Goal: Task Accomplishment & Management: Use online tool/utility

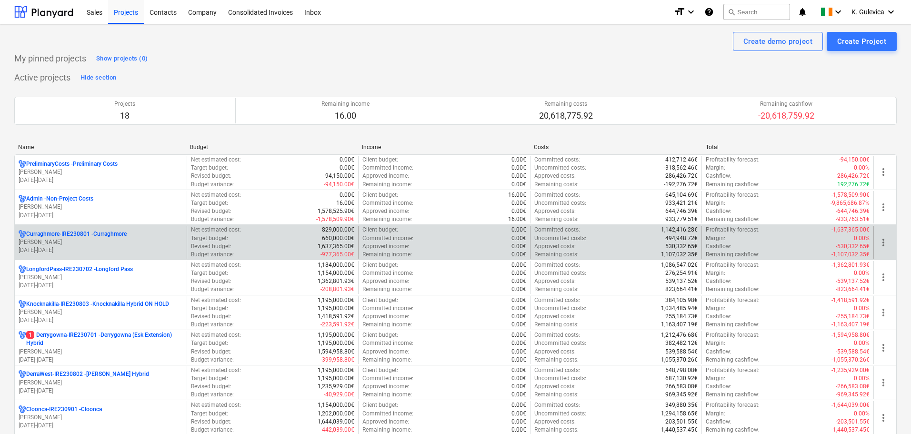
click at [119, 239] on p "[PERSON_NAME]" at bounding box center [101, 242] width 164 height 8
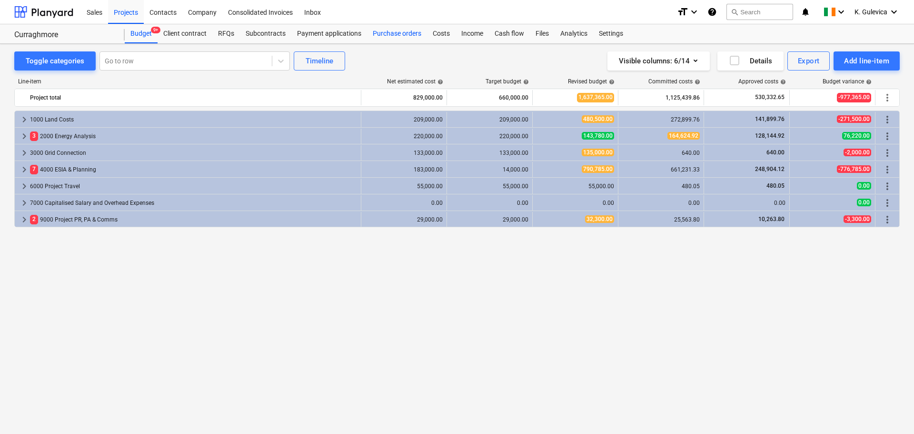
click at [383, 30] on div "Purchase orders" at bounding box center [397, 33] width 60 height 19
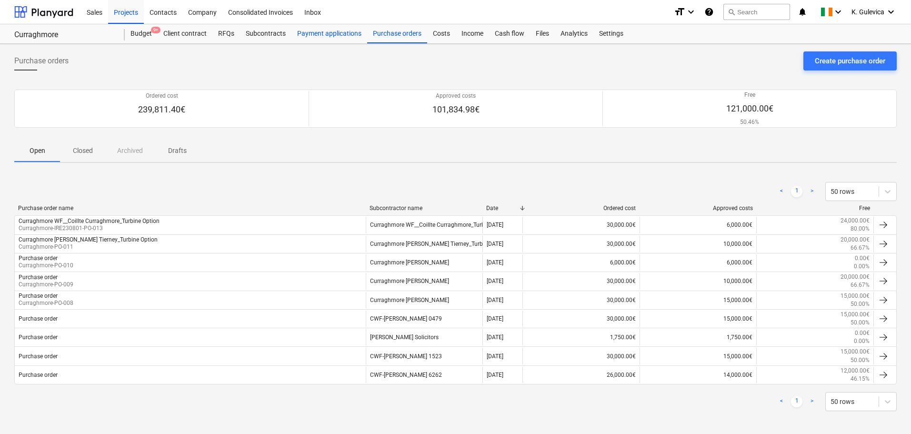
click at [319, 31] on div "Payment applications" at bounding box center [329, 33] width 76 height 19
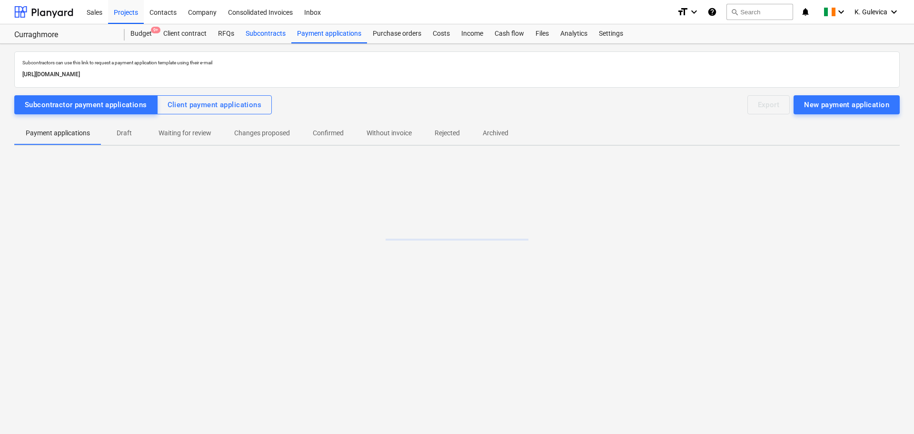
click at [262, 38] on div "Subcontracts" at bounding box center [265, 33] width 51 height 19
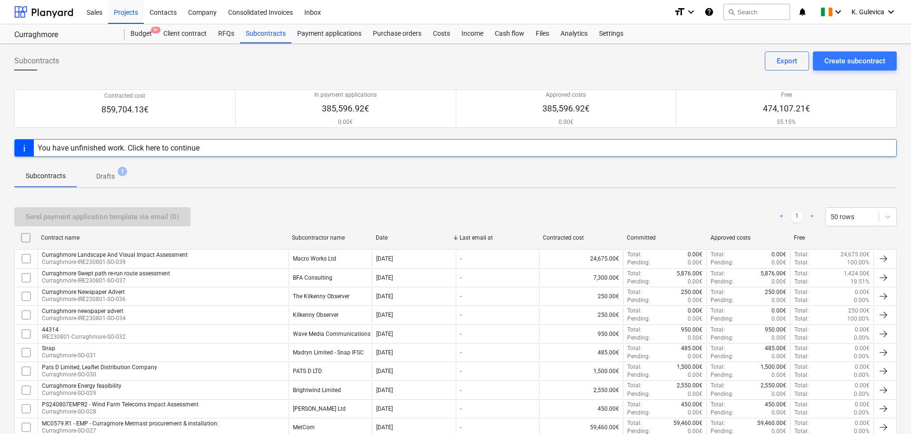
drag, startPoint x: 449, startPoint y: 35, endPoint x: 683, endPoint y: 39, distance: 234.4
click at [449, 34] on div "Costs" at bounding box center [441, 33] width 29 height 19
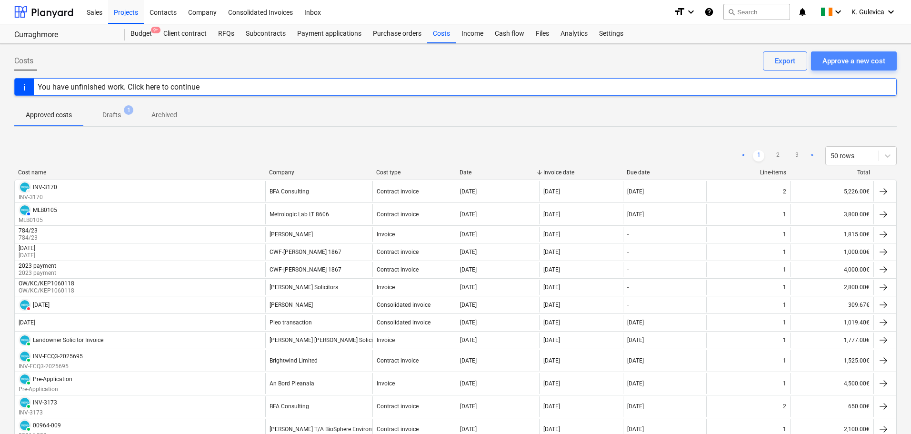
click at [855, 62] on div "Approve a new cost" at bounding box center [854, 61] width 63 height 12
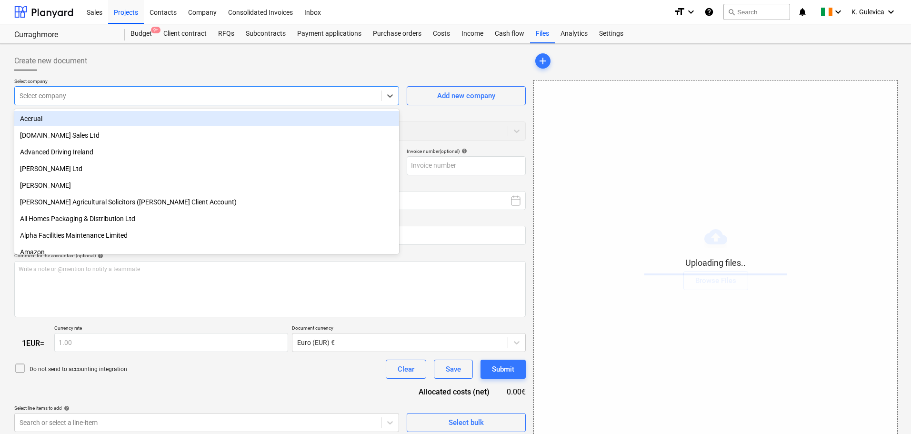
click at [257, 101] on div "Select company" at bounding box center [198, 95] width 366 height 13
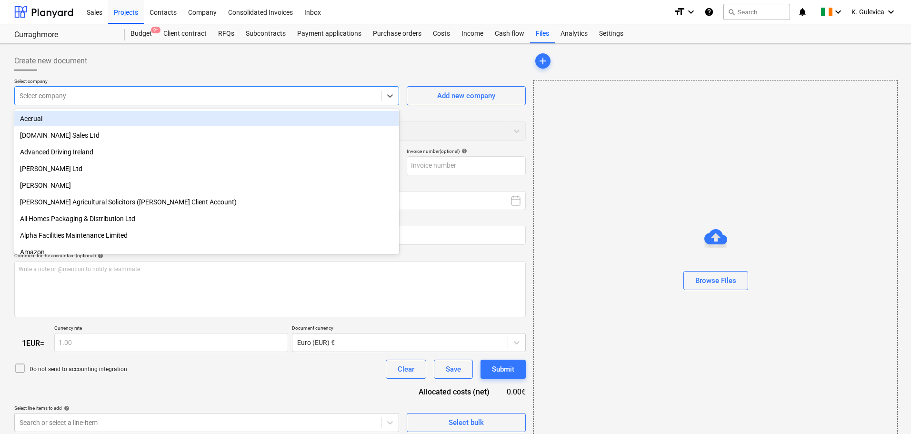
type input "Invoice INV-ECQ3-2025757.pdf"
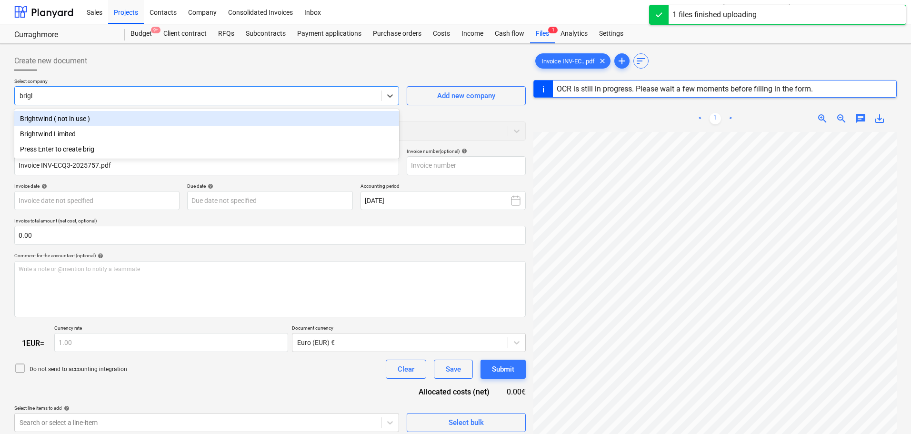
type input "bright"
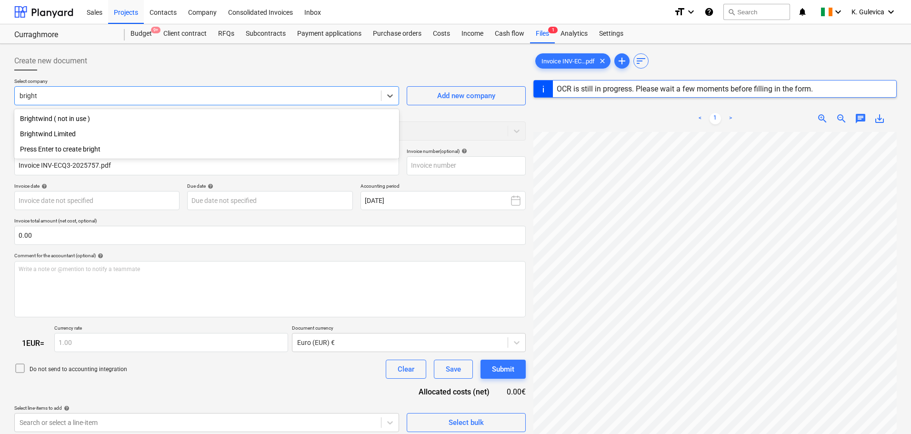
click at [60, 130] on div "Brightwind Limited" at bounding box center [206, 133] width 385 height 15
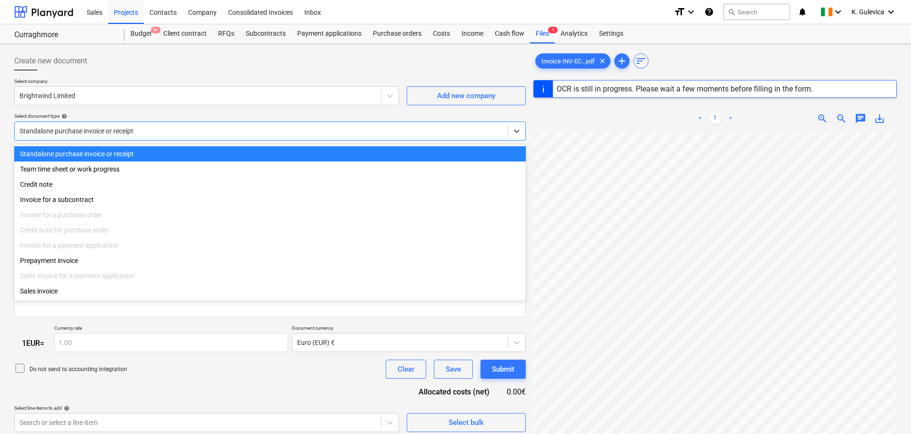
click at [216, 128] on div at bounding box center [261, 131] width 483 height 10
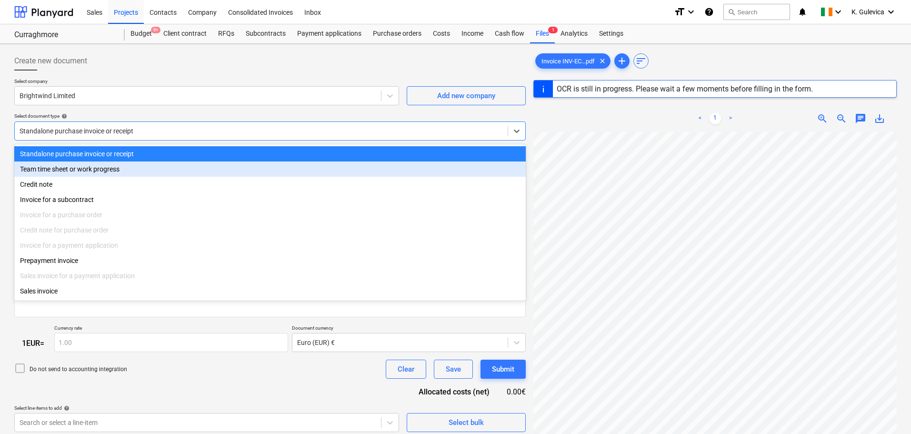
type input "INV-ECQ3-2025757"
type input "[DATE]"
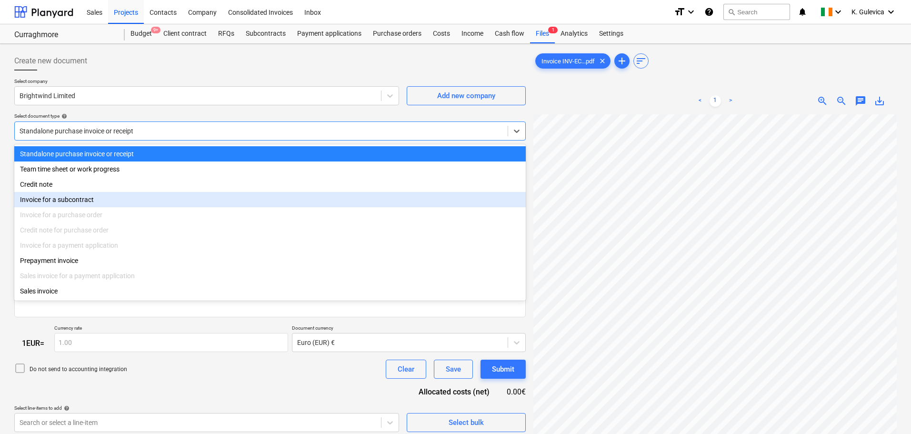
click at [75, 203] on div "Invoice for a subcontract" at bounding box center [270, 199] width 512 height 15
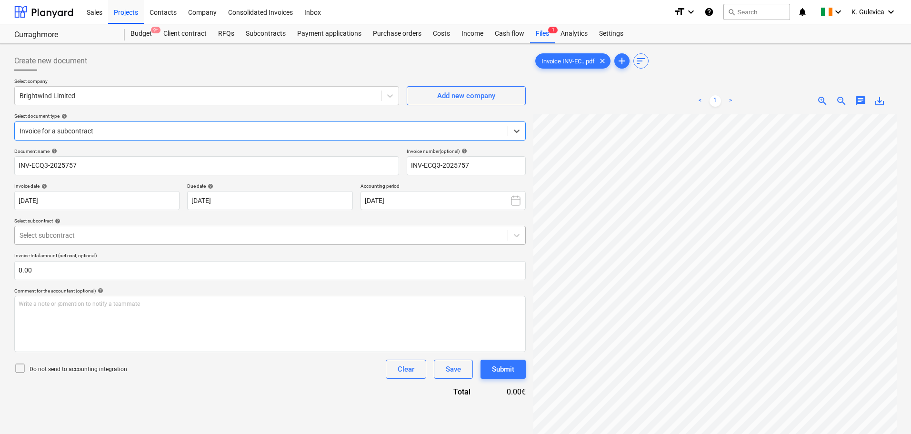
click at [109, 239] on div at bounding box center [261, 236] width 483 height 10
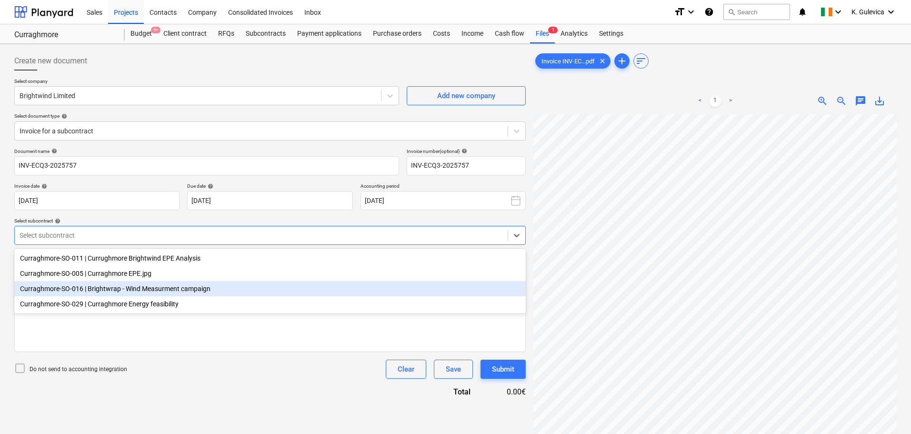
click at [155, 290] on div "Curraghmore-SO-016 | Brightwrap - Wind Measurment campaign" at bounding box center [270, 288] width 512 height 15
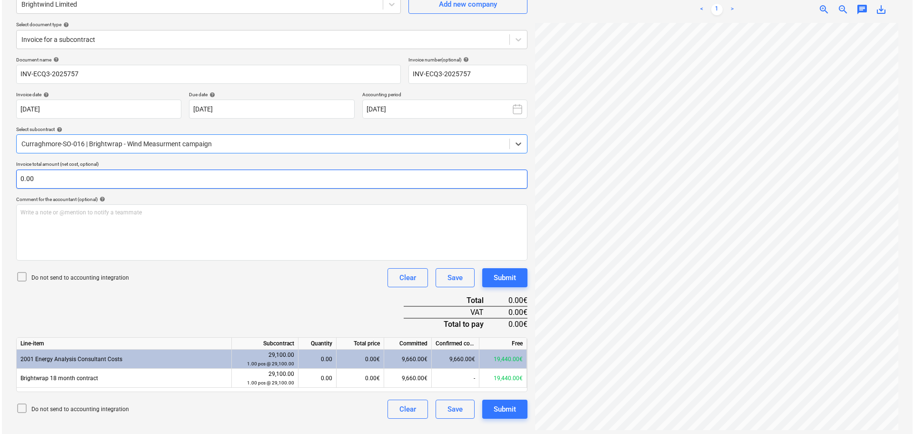
scroll to position [95, 0]
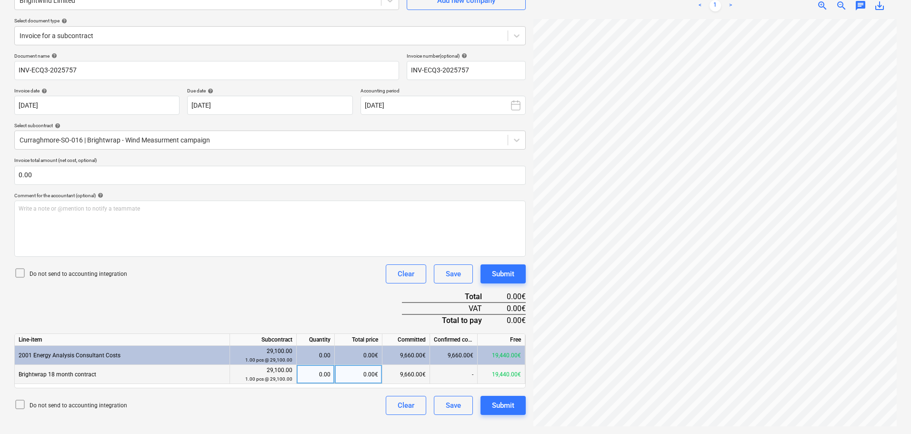
click at [353, 375] on div "0.00€" at bounding box center [359, 374] width 48 height 19
type input "1525"
click at [507, 404] on div "Submit" at bounding box center [503, 405] width 22 height 12
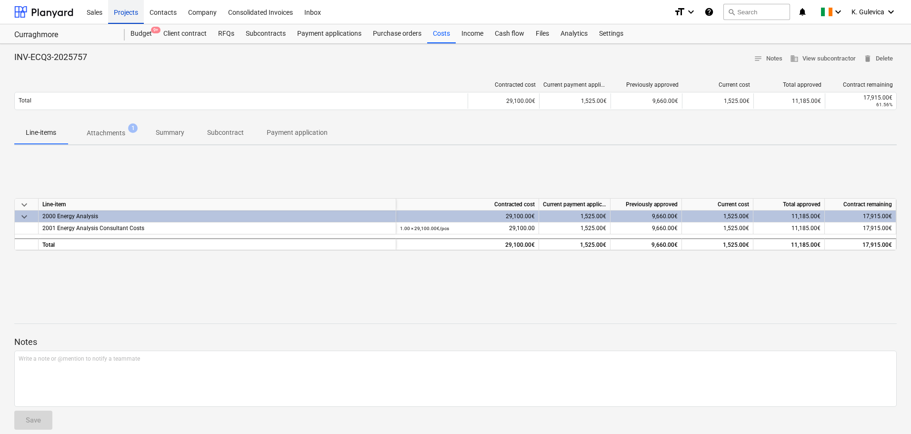
click at [125, 15] on div "Projects" at bounding box center [126, 12] width 36 height 24
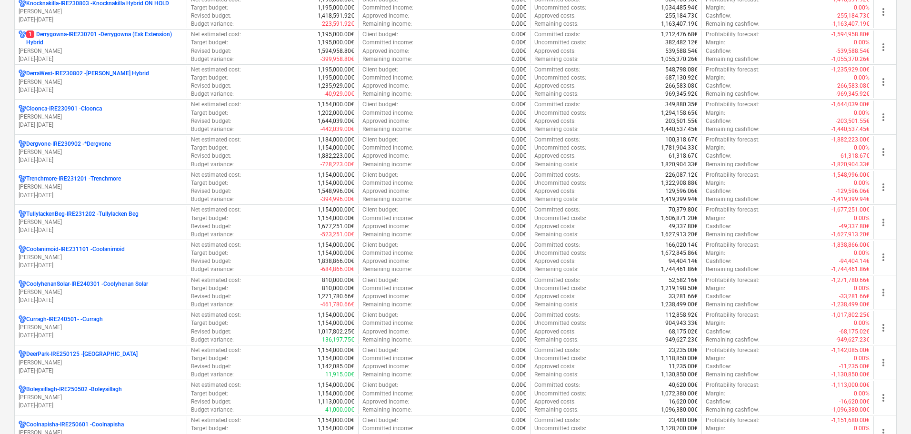
scroll to position [286, 0]
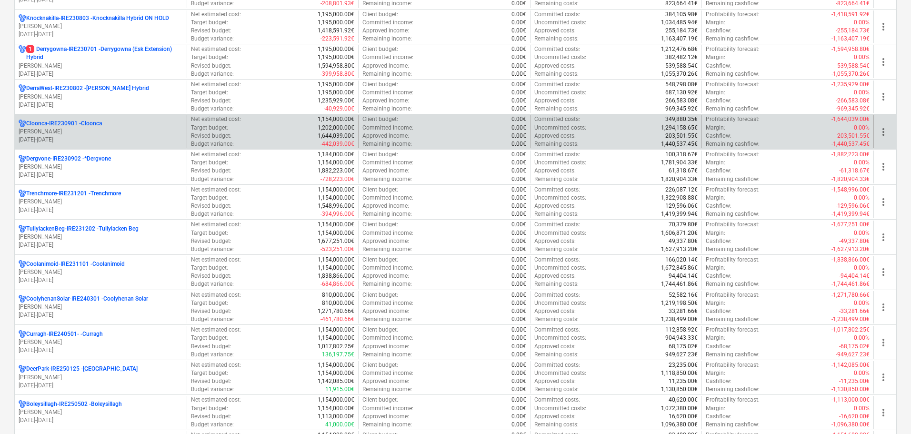
click at [64, 131] on p "[PERSON_NAME]" at bounding box center [101, 132] width 164 height 8
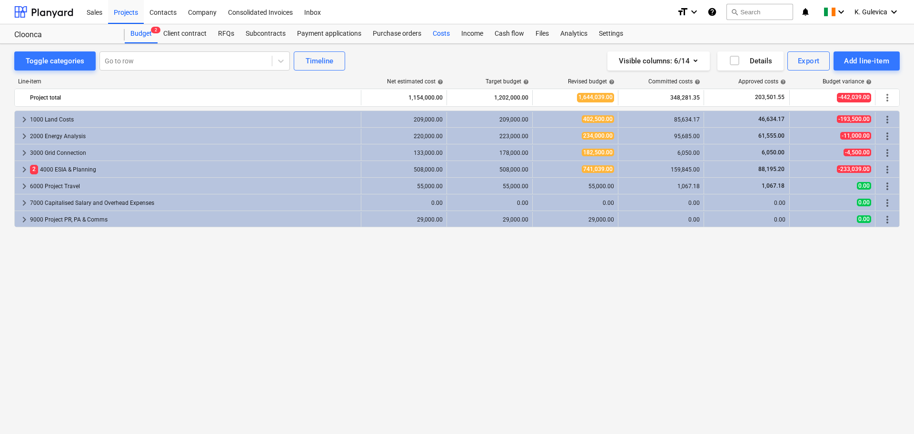
click at [444, 34] on div "Costs" at bounding box center [441, 33] width 29 height 19
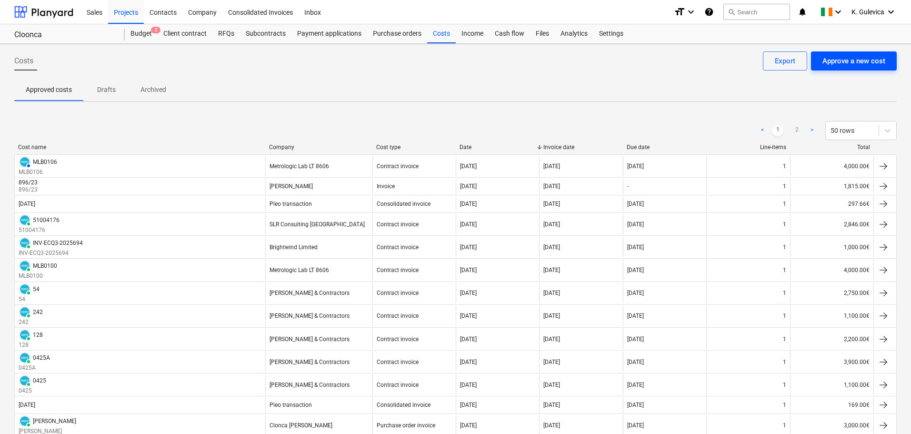
click at [866, 60] on div "Approve a new cost" at bounding box center [854, 61] width 63 height 12
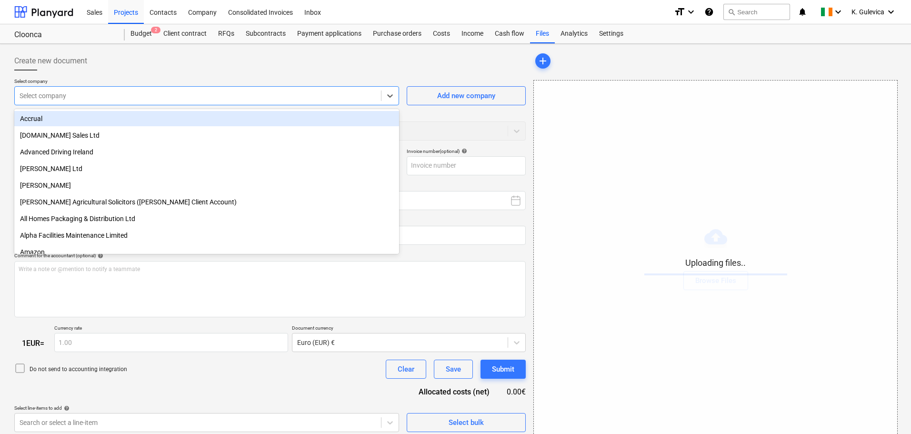
click at [185, 96] on div at bounding box center [198, 96] width 357 height 10
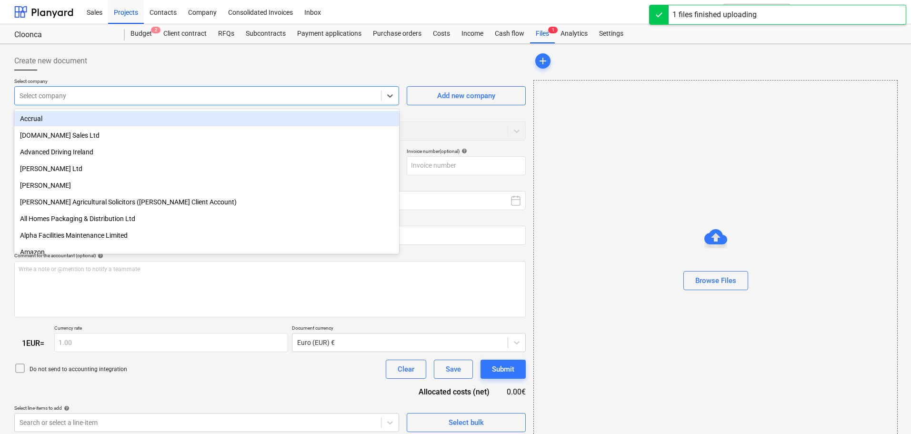
type input "Invoice INV-ECQ3-2025756.pdf"
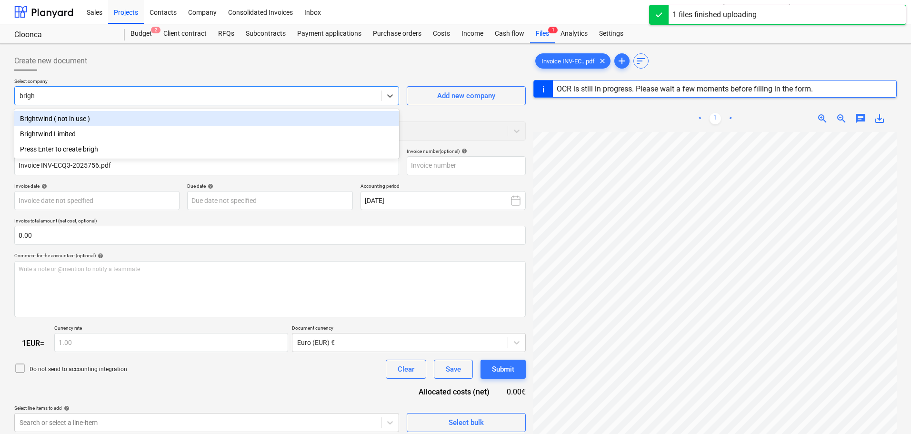
type input "bright"
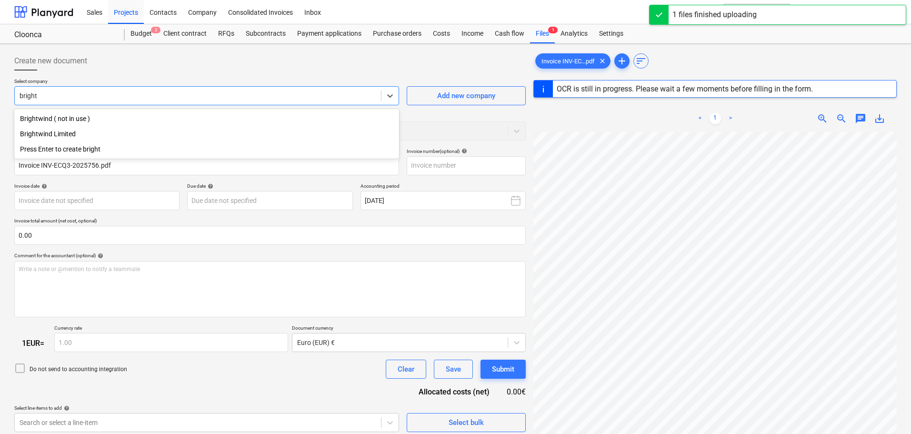
click at [56, 139] on div "Brightwind Limited" at bounding box center [206, 133] width 385 height 15
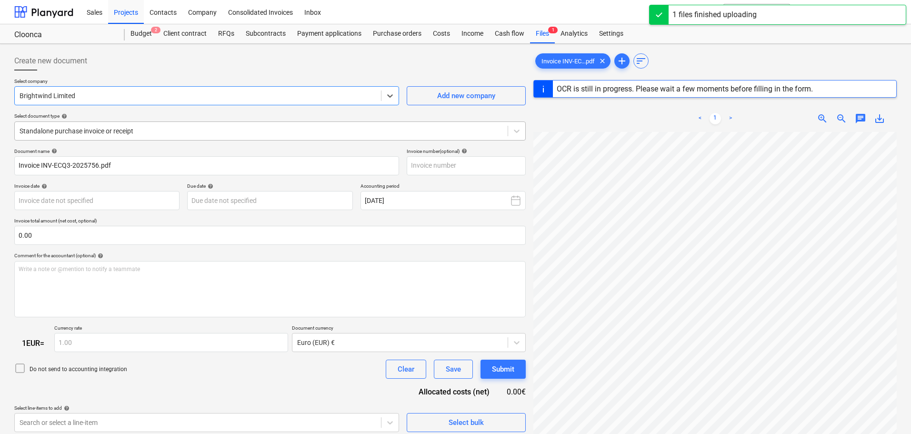
type input "INV-ECQ3-2025756"
type input "[DATE]"
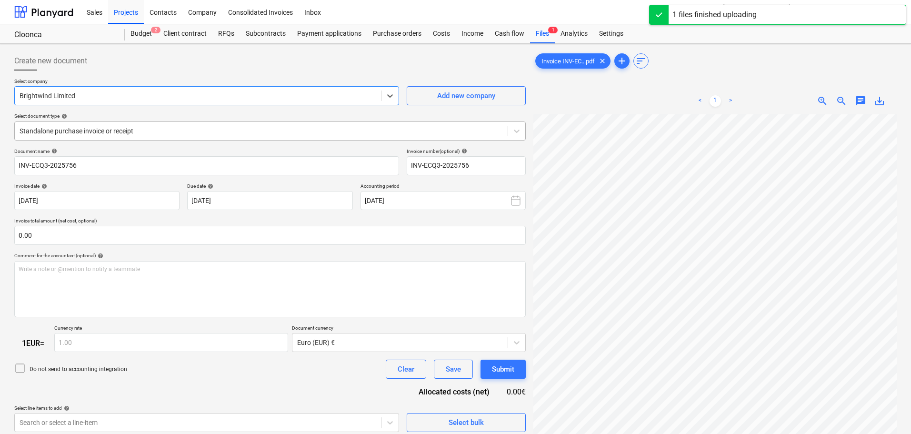
drag, startPoint x: 202, startPoint y: 134, endPoint x: 203, endPoint y: 140, distance: 5.8
click at [203, 135] on div at bounding box center [261, 131] width 483 height 10
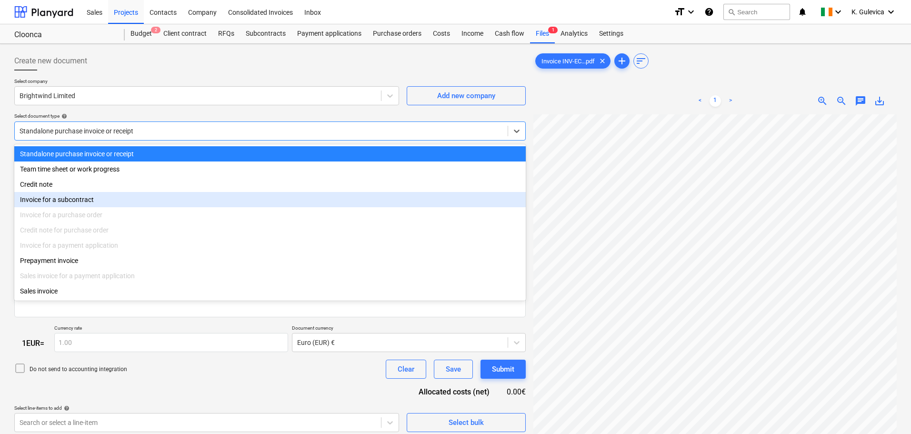
click at [78, 203] on div "Invoice for a subcontract" at bounding box center [270, 199] width 512 height 15
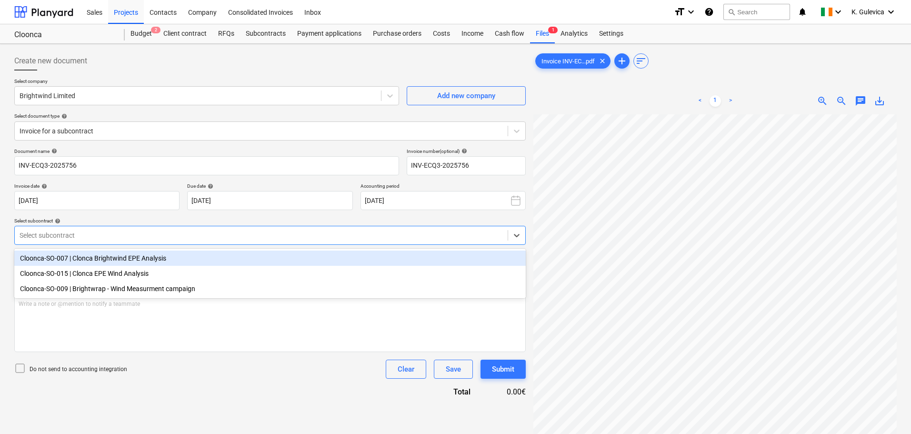
click at [151, 232] on div at bounding box center [261, 236] width 483 height 10
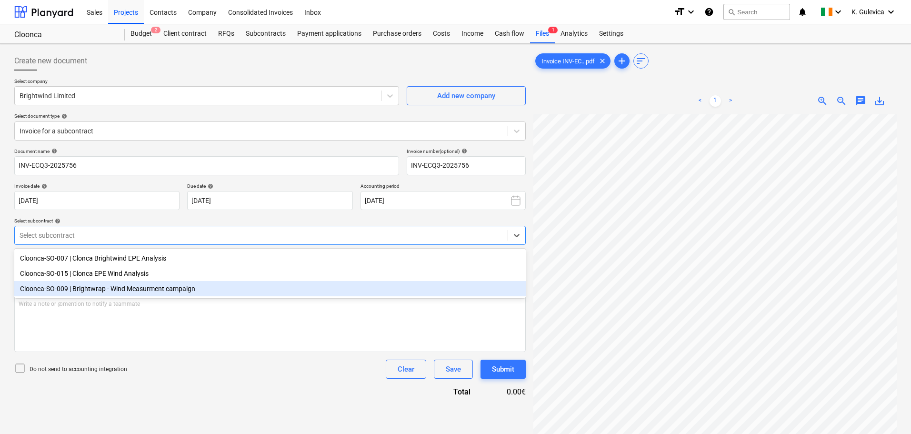
drag, startPoint x: 145, startPoint y: 289, endPoint x: 163, endPoint y: 284, distance: 19.3
click at [147, 289] on div "Cloonca-SO-009 | Brightwrap - Wind Measurment campaign" at bounding box center [270, 288] width 512 height 15
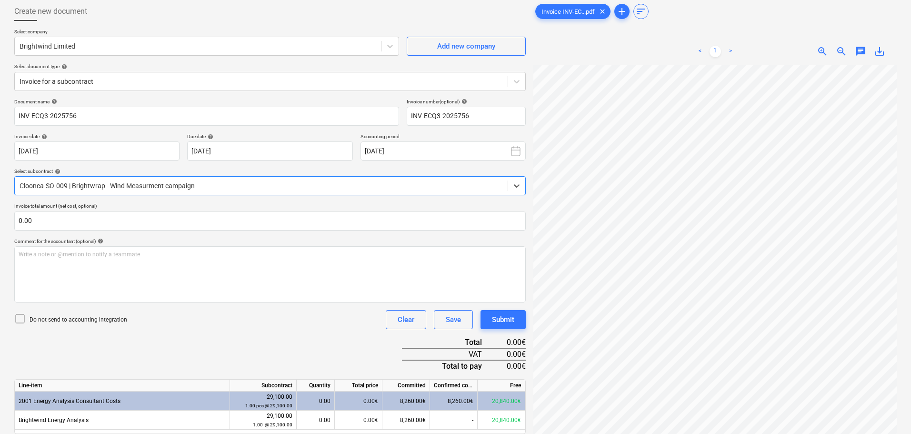
scroll to position [95, 0]
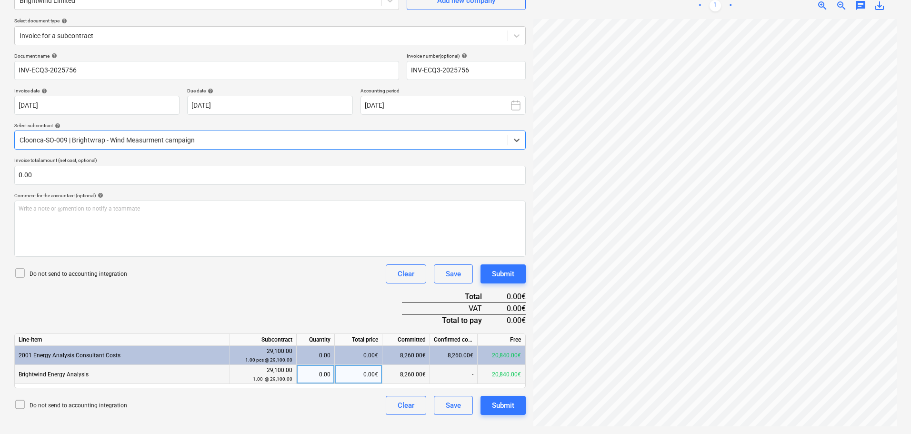
click at [356, 375] on div "0.00€" at bounding box center [359, 374] width 48 height 19
type input "1000"
click at [499, 409] on div "Submit" at bounding box center [503, 405] width 22 height 12
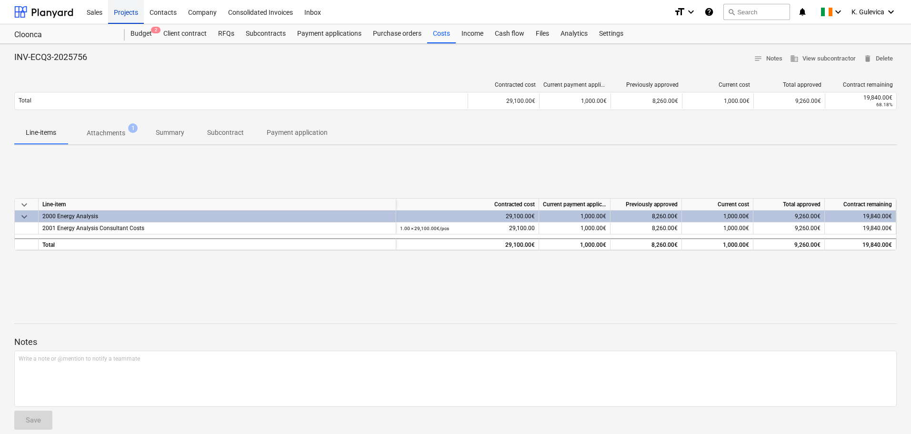
click at [130, 11] on div "Projects" at bounding box center [126, 12] width 36 height 24
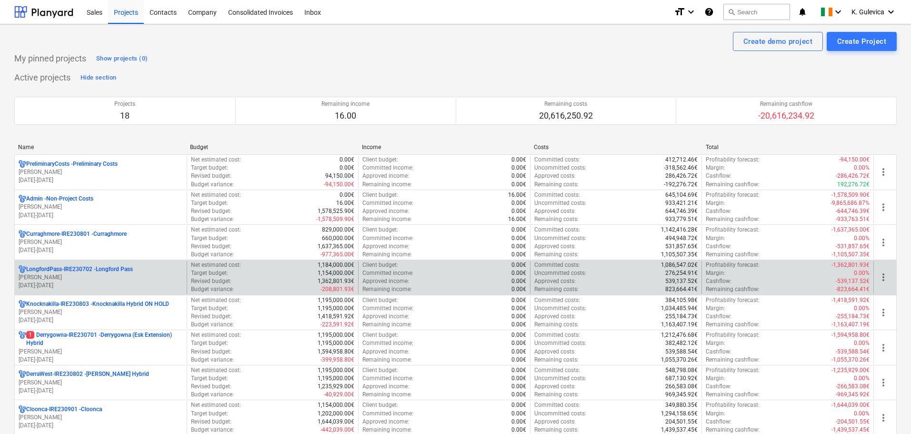
click at [81, 268] on p "LongfordPass-IRE230702 - [GEOGRAPHIC_DATA]" at bounding box center [79, 269] width 107 height 8
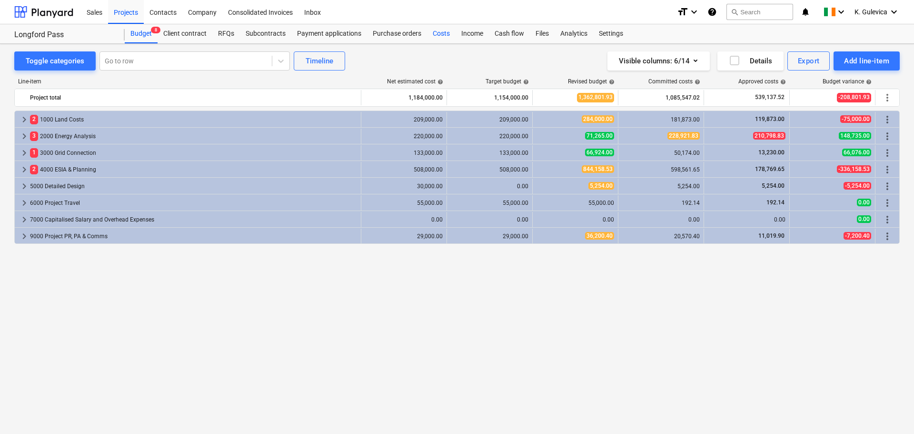
click at [437, 38] on div "Costs" at bounding box center [441, 33] width 29 height 19
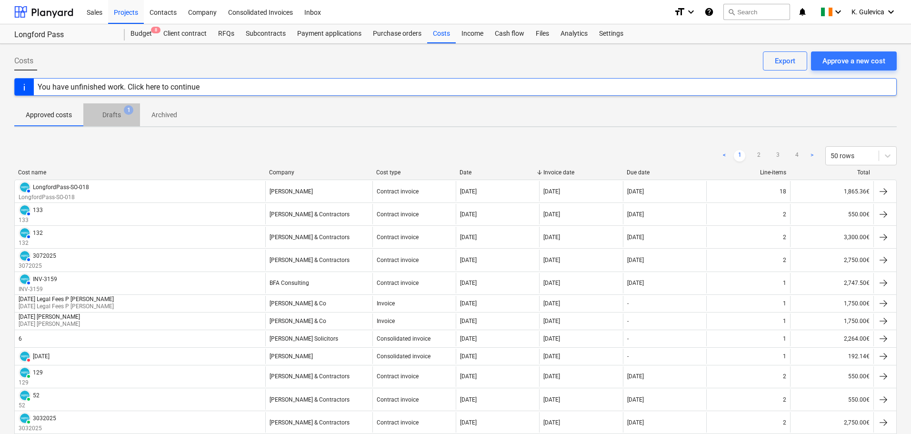
click at [116, 113] on p "Drafts" at bounding box center [111, 115] width 19 height 10
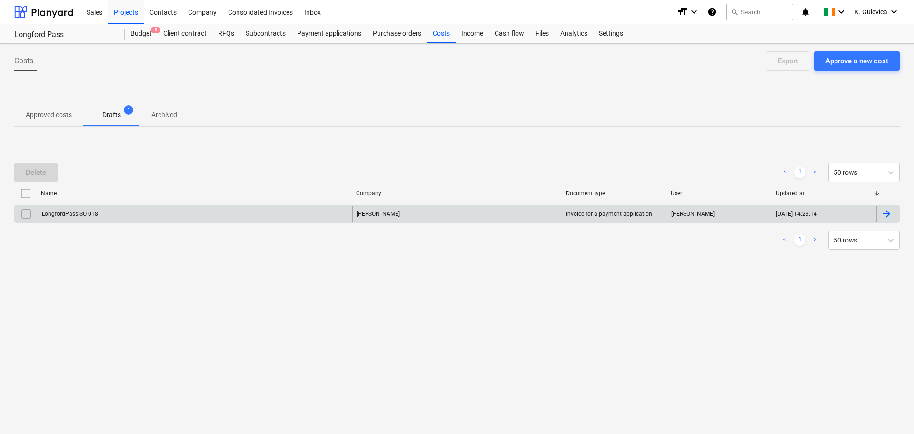
click at [163, 208] on div "LongfordPass-SO-018" at bounding box center [195, 213] width 315 height 15
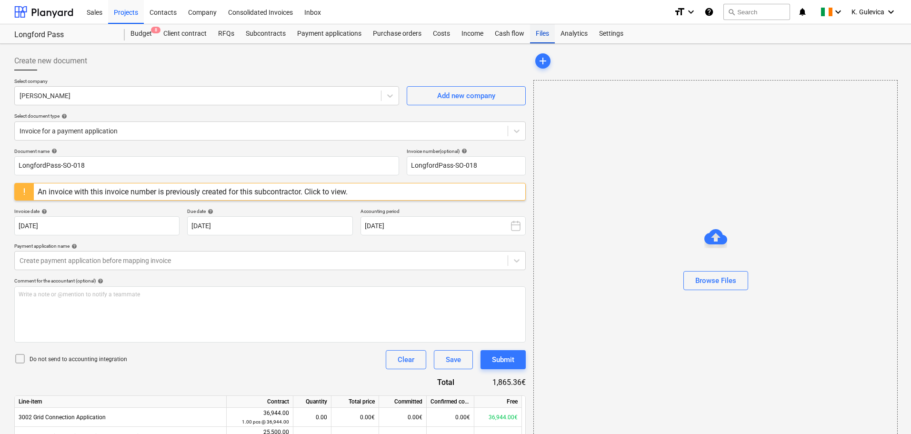
click at [543, 33] on div "Files" at bounding box center [542, 33] width 25 height 19
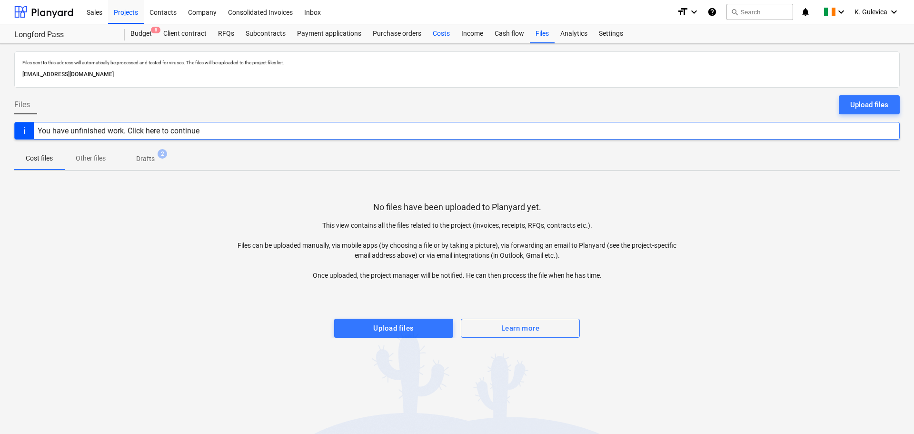
click at [433, 30] on div "Costs" at bounding box center [441, 33] width 29 height 19
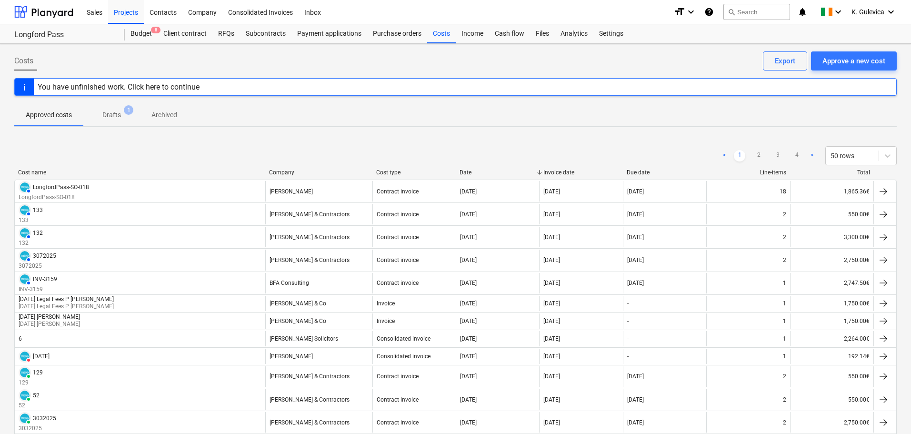
click at [116, 116] on p "Drafts" at bounding box center [111, 115] width 19 height 10
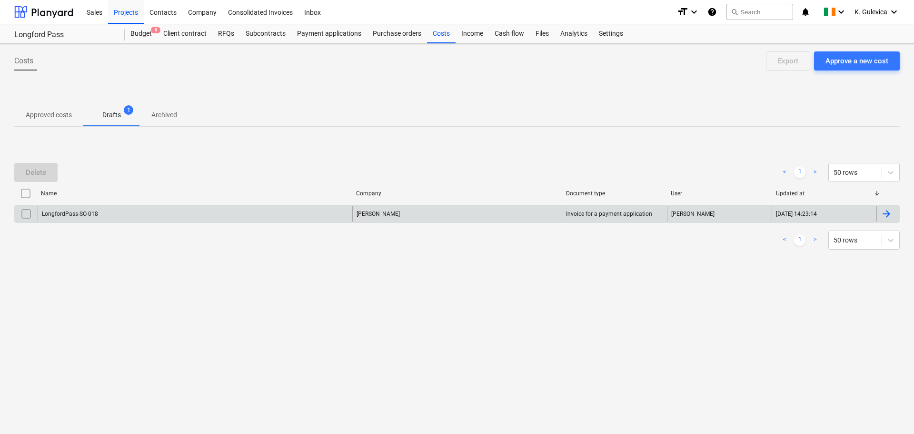
click at [28, 216] on input "checkbox" at bounding box center [26, 213] width 15 height 15
click at [37, 171] on div "Delete" at bounding box center [36, 172] width 20 height 12
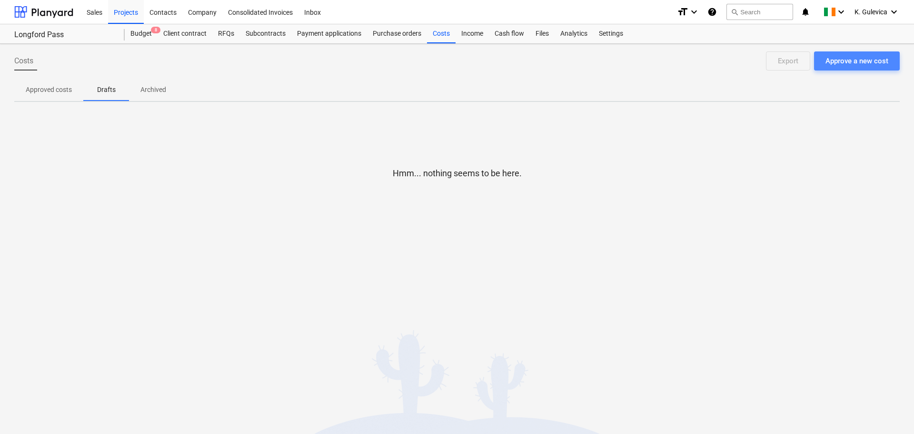
click at [858, 66] on div "Approve a new cost" at bounding box center [857, 61] width 63 height 12
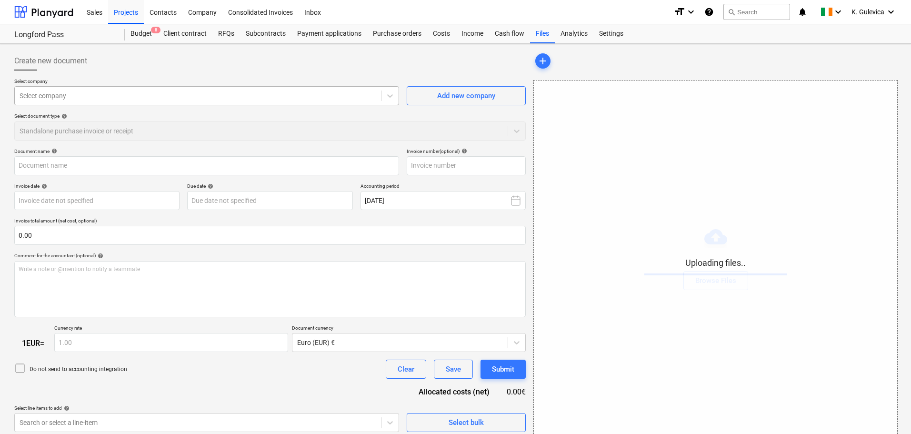
click at [225, 94] on div at bounding box center [198, 96] width 357 height 10
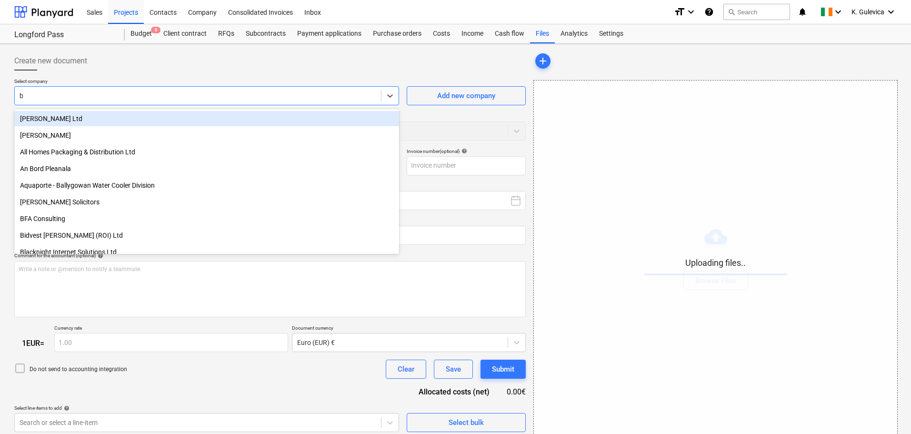
type input "br"
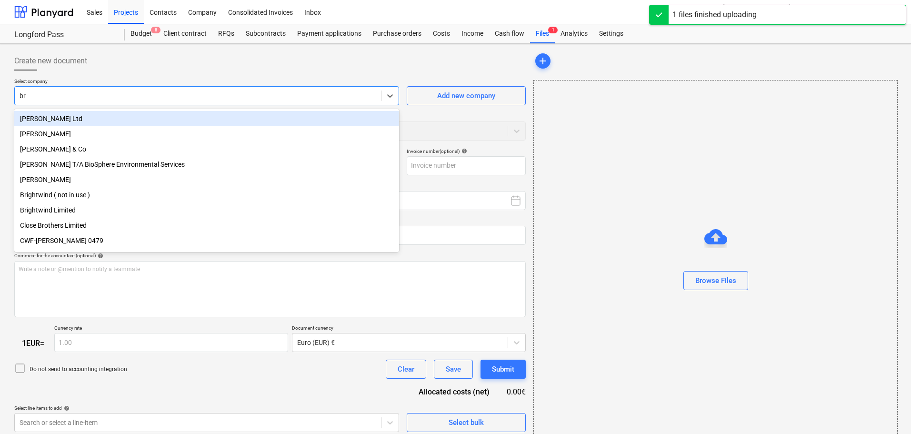
type input "Invoice INV-ECQ3-2025759.pdf"
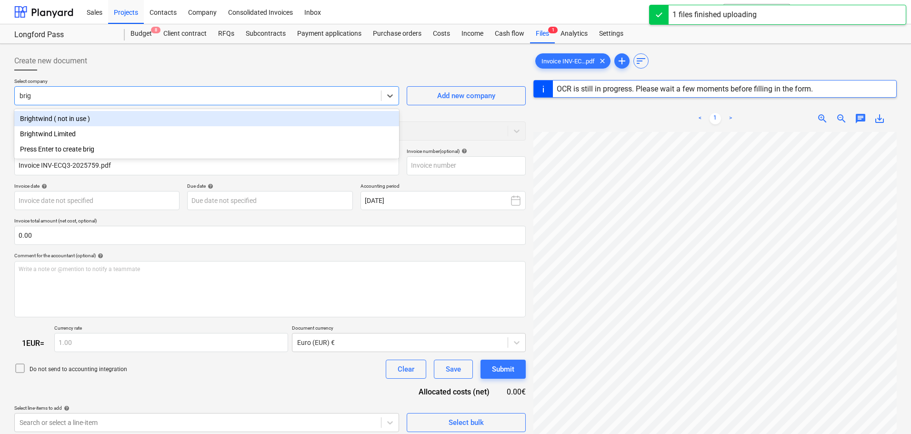
type input "brigh"
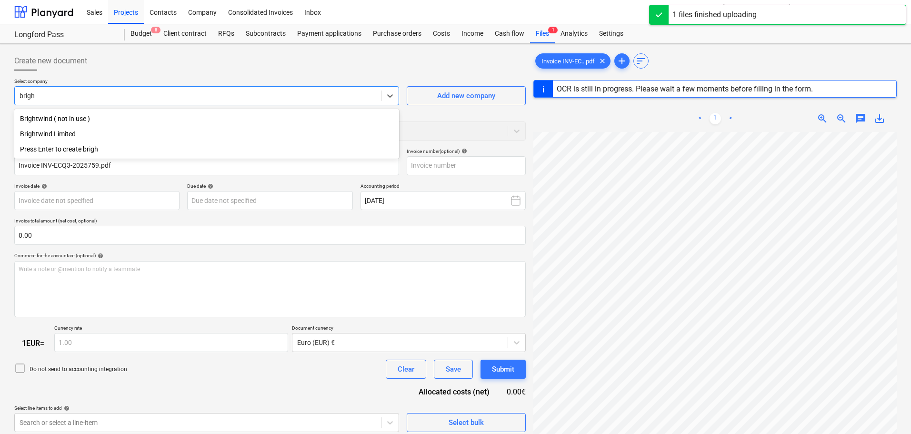
click at [67, 136] on div "Brightwind Limited" at bounding box center [206, 133] width 385 height 15
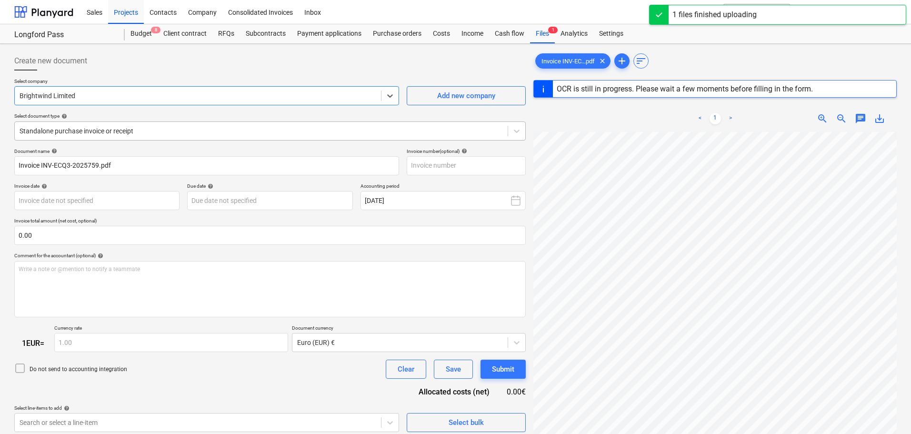
type input "INV-ECQ3-2025759"
type input "[DATE]"
click at [170, 130] on div at bounding box center [261, 131] width 483 height 10
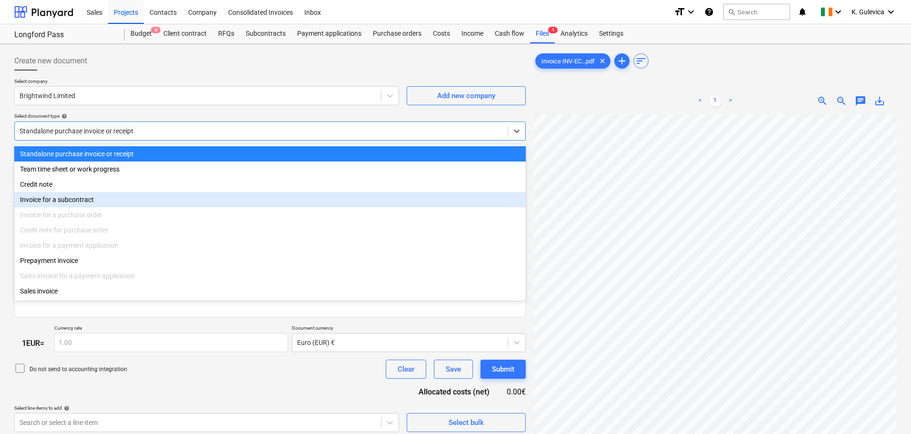
click at [84, 201] on div "Invoice for a subcontract" at bounding box center [270, 199] width 512 height 15
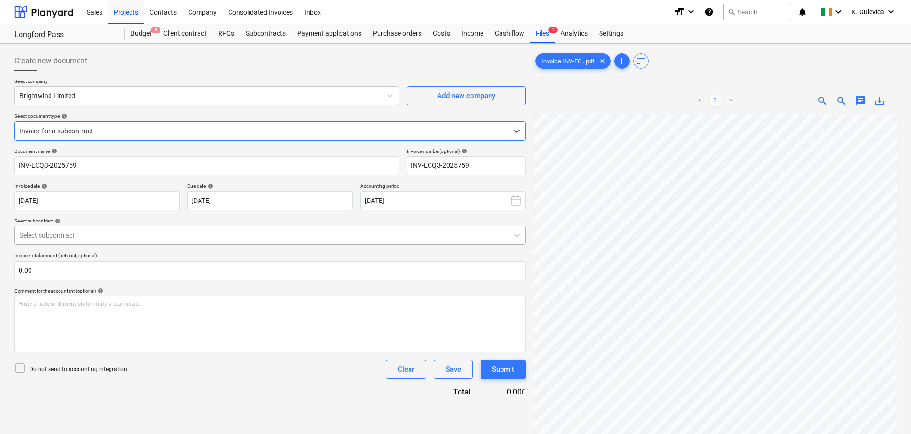
click at [151, 236] on div at bounding box center [261, 236] width 483 height 10
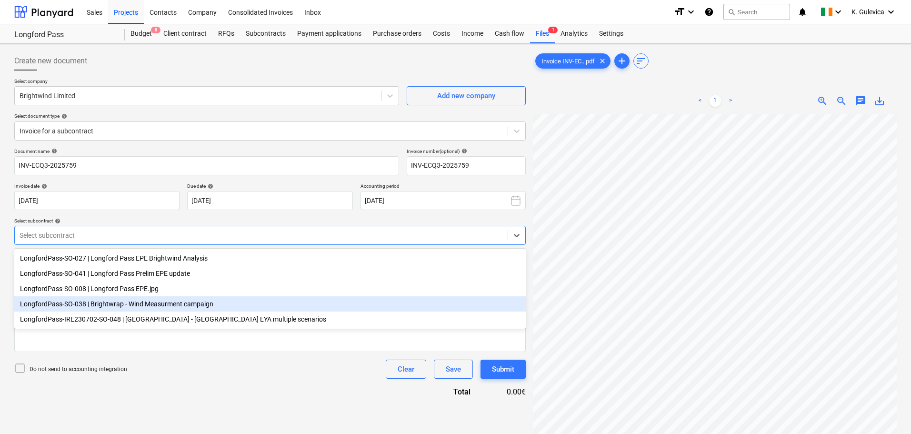
click at [143, 305] on div "LongfordPass-SO-038 | Brightwrap - Wind Measurment campaign" at bounding box center [270, 303] width 512 height 15
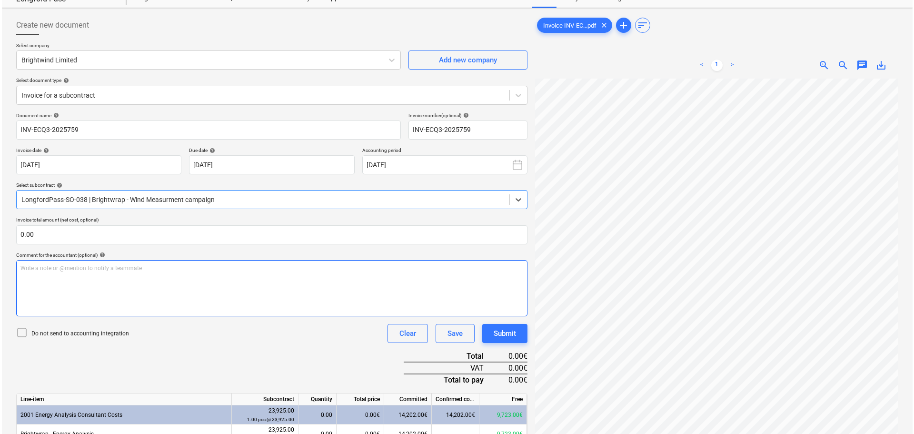
scroll to position [95, 0]
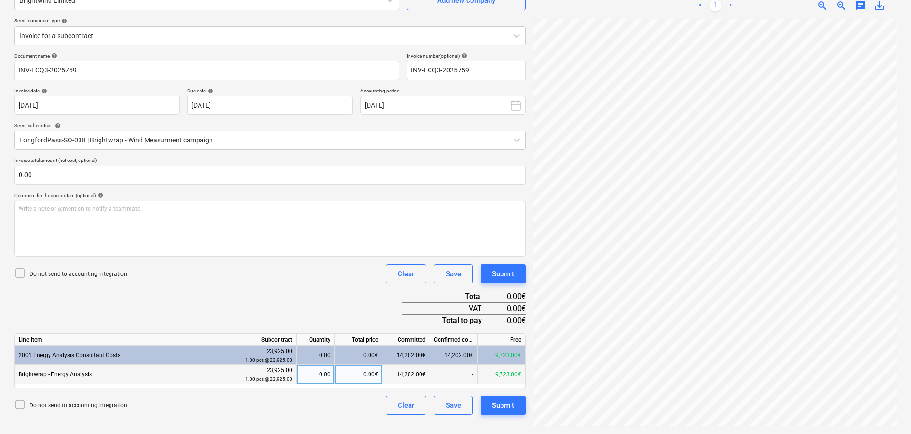
click at [364, 373] on div "0.00€" at bounding box center [359, 374] width 48 height 19
type input "1450"
click at [507, 404] on div "Submit" at bounding box center [503, 405] width 22 height 12
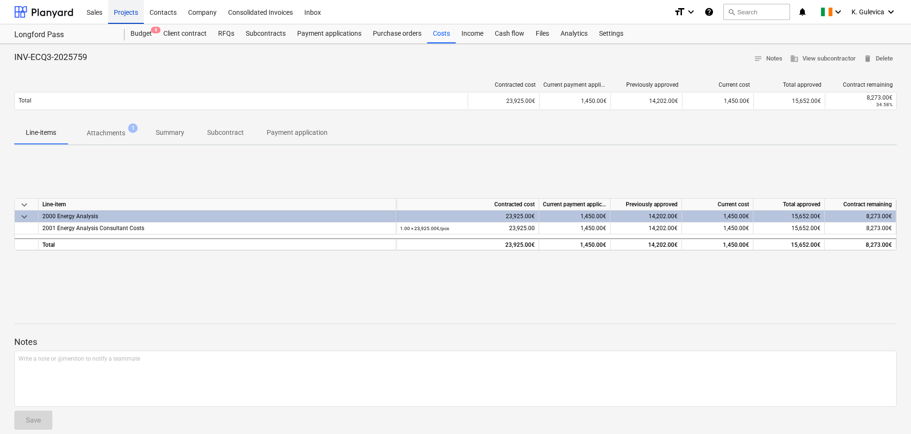
click at [129, 16] on div "Projects" at bounding box center [126, 12] width 36 height 24
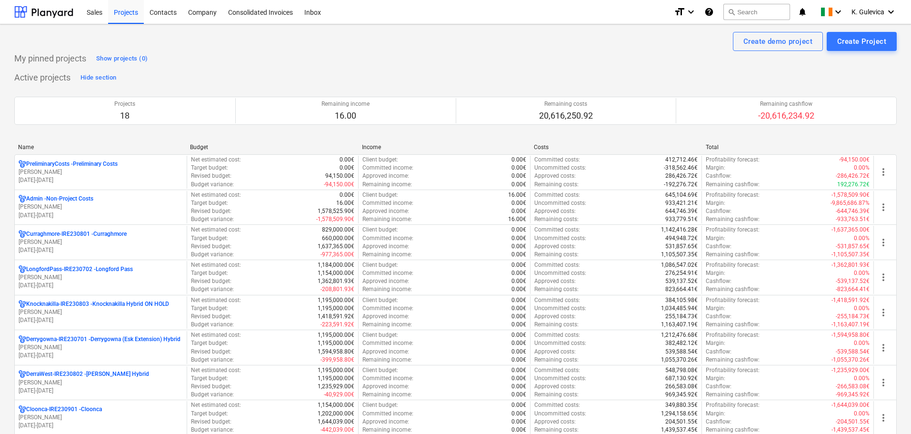
click at [94, 349] on p "[PERSON_NAME]" at bounding box center [101, 347] width 164 height 8
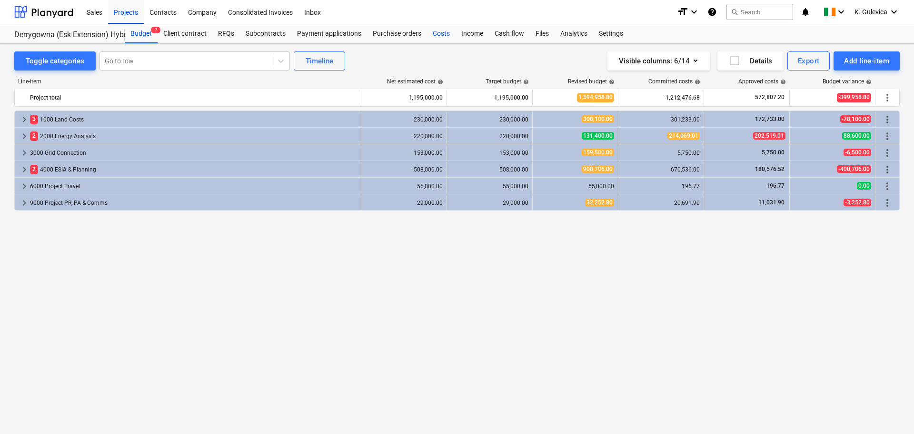
click at [441, 33] on div "Costs" at bounding box center [441, 33] width 29 height 19
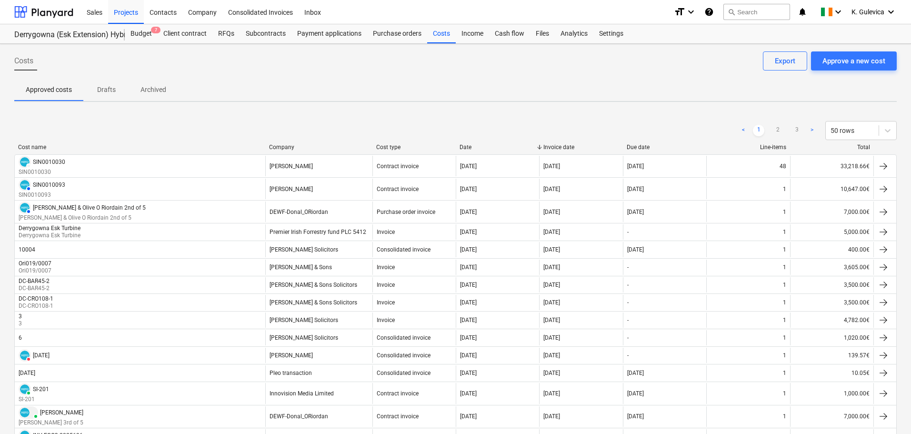
click at [842, 78] on div "Costs Approve a new cost Export" at bounding box center [455, 64] width 883 height 27
click at [840, 59] on div "Approve a new cost" at bounding box center [854, 61] width 63 height 12
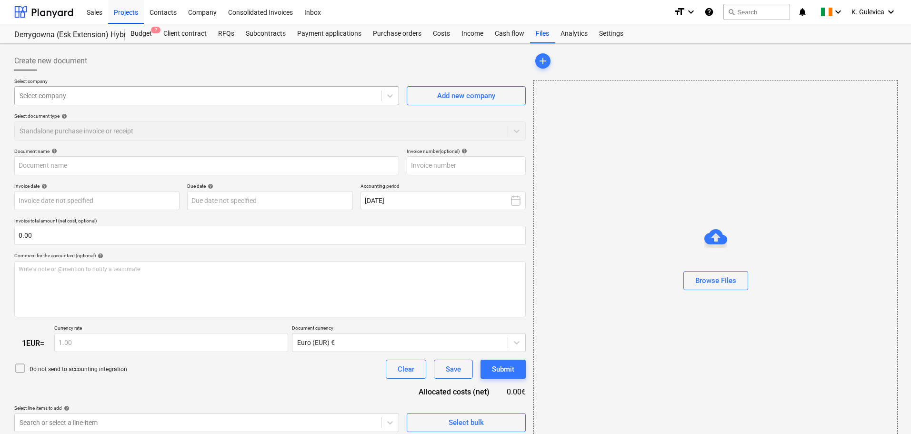
click at [108, 94] on div at bounding box center [198, 96] width 357 height 10
type input "Invoice INV-ECQ3-2025758.pdf"
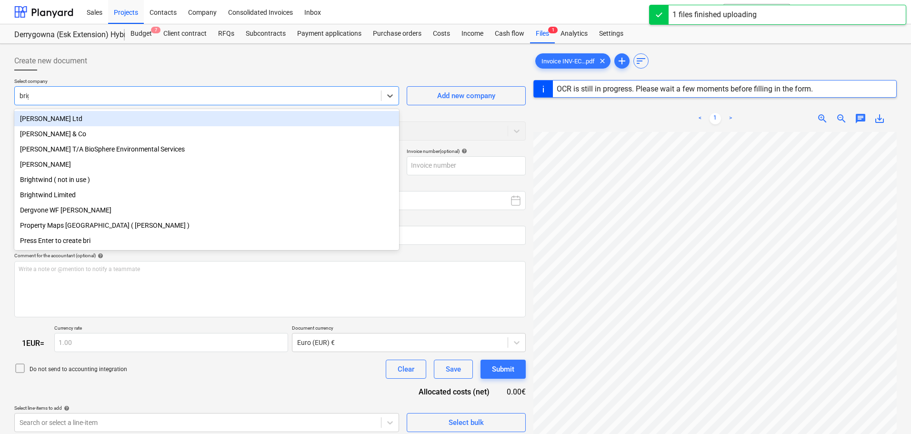
type input "brigh"
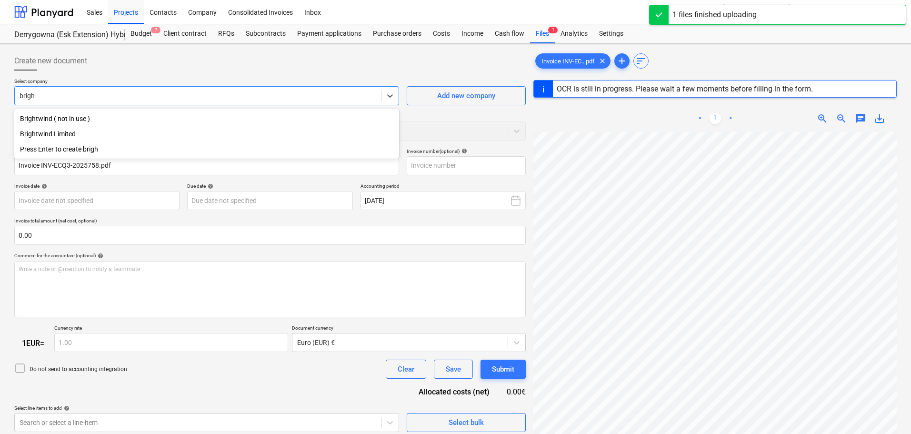
click at [69, 133] on div "Brightwind Limited" at bounding box center [206, 133] width 385 height 15
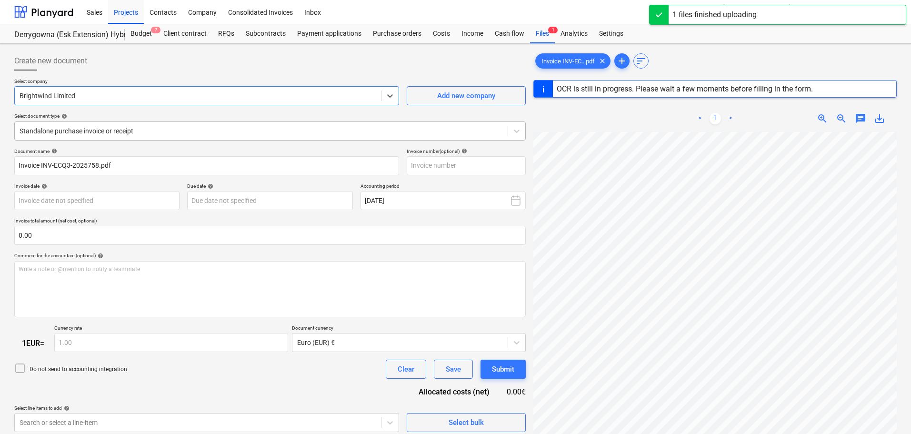
type input "INV-ECQ3-2025758"
type input "[DATE]"
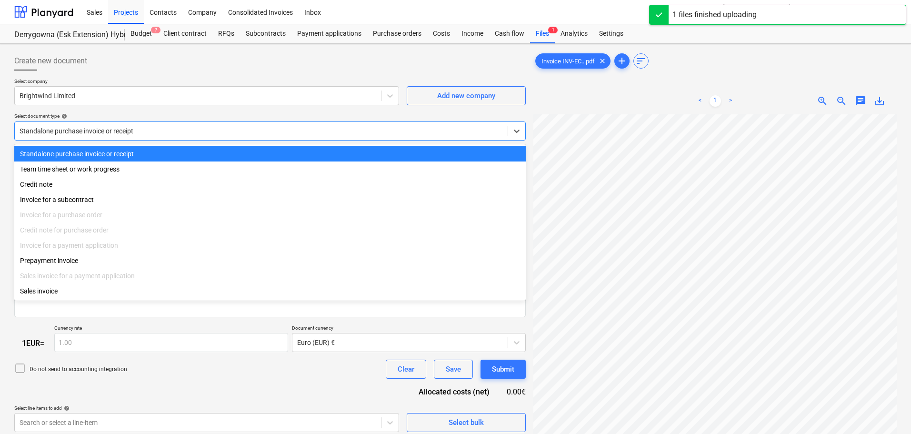
click at [148, 130] on div at bounding box center [261, 131] width 483 height 10
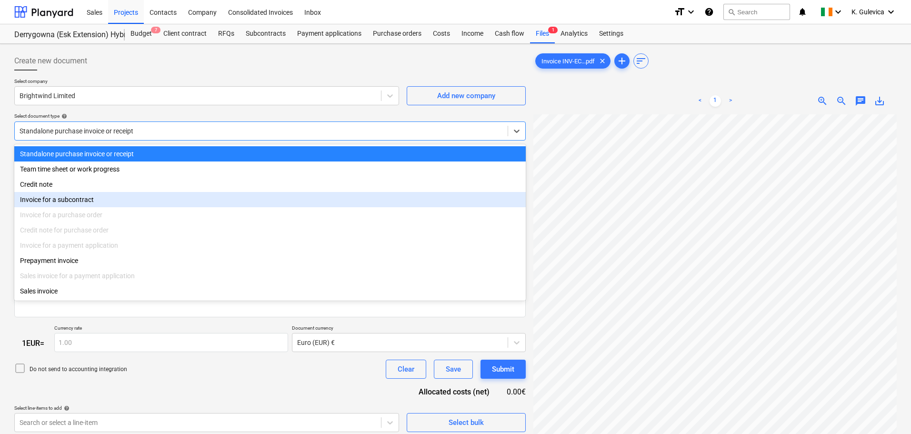
click at [62, 201] on div "Invoice for a subcontract" at bounding box center [270, 199] width 512 height 15
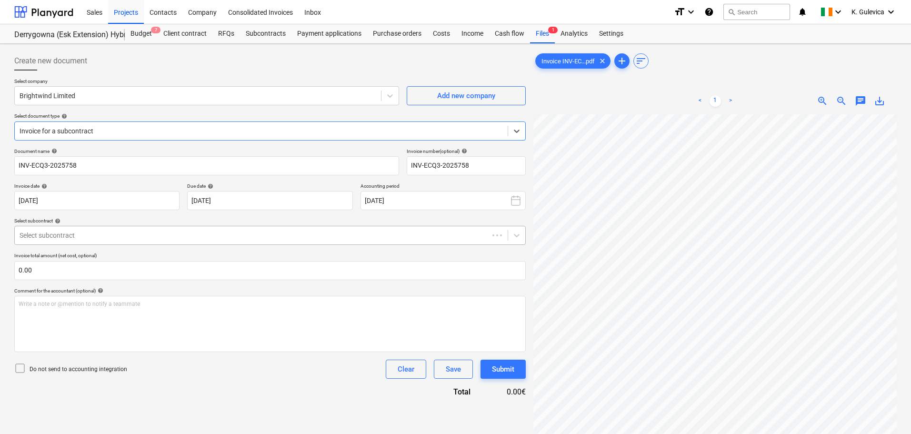
click at [134, 235] on div at bounding box center [252, 236] width 464 height 10
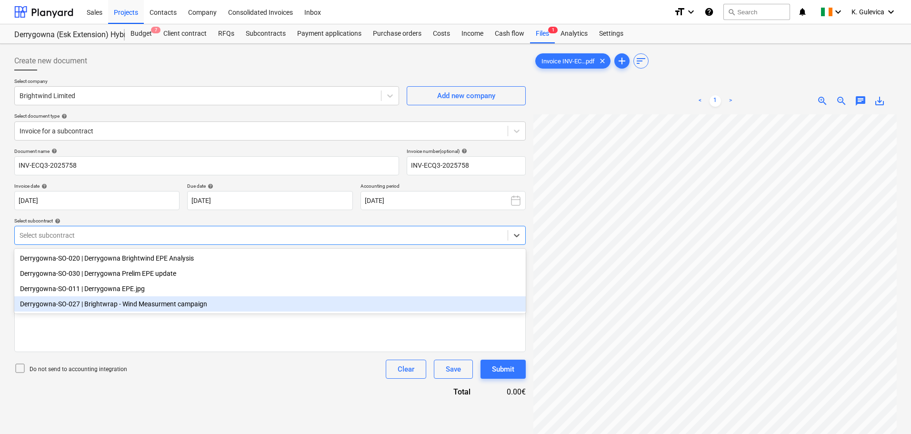
click at [128, 308] on div "Derrygowna-SO-027 | Brightwrap - Wind Measurment campaign" at bounding box center [270, 303] width 512 height 15
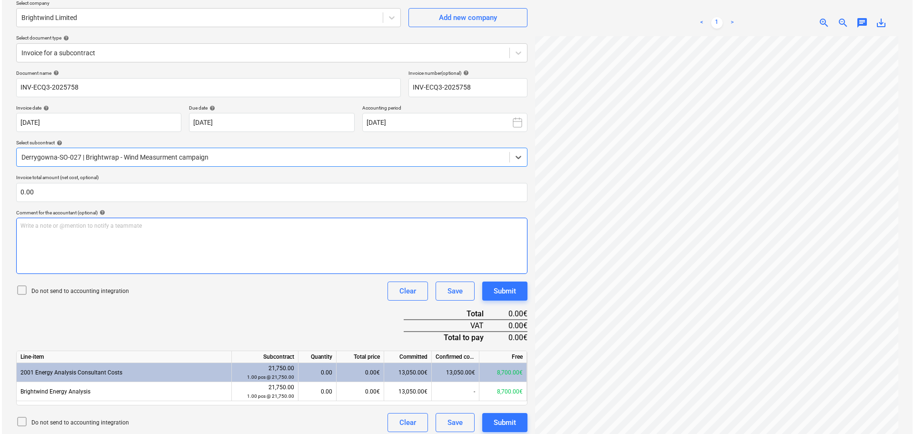
scroll to position [95, 0]
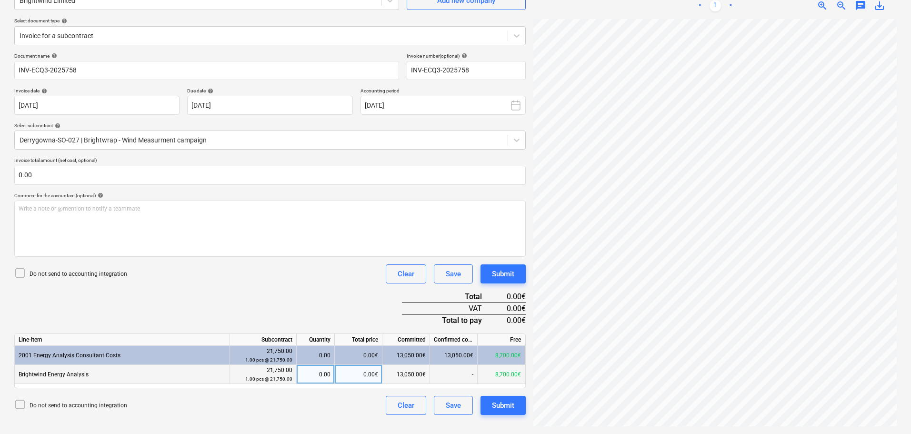
click at [358, 373] on div "0.00€" at bounding box center [359, 374] width 48 height 19
type input "1450"
click at [507, 407] on div "Submit" at bounding box center [503, 405] width 22 height 12
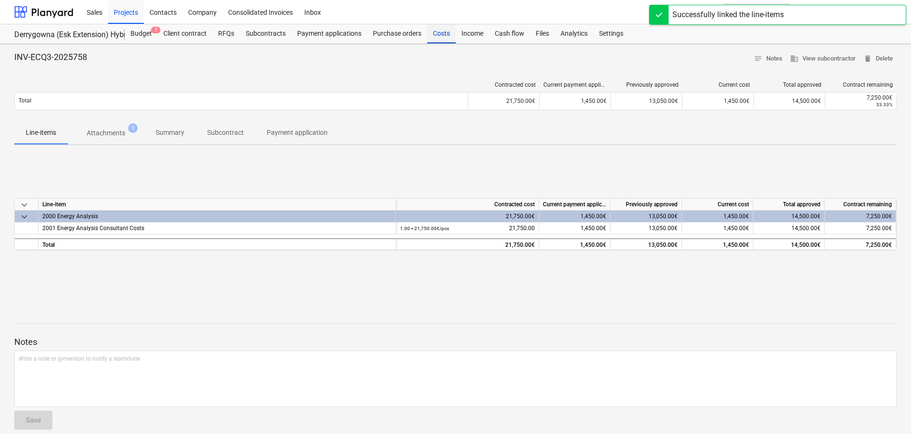
click at [437, 35] on div "Costs" at bounding box center [441, 33] width 29 height 19
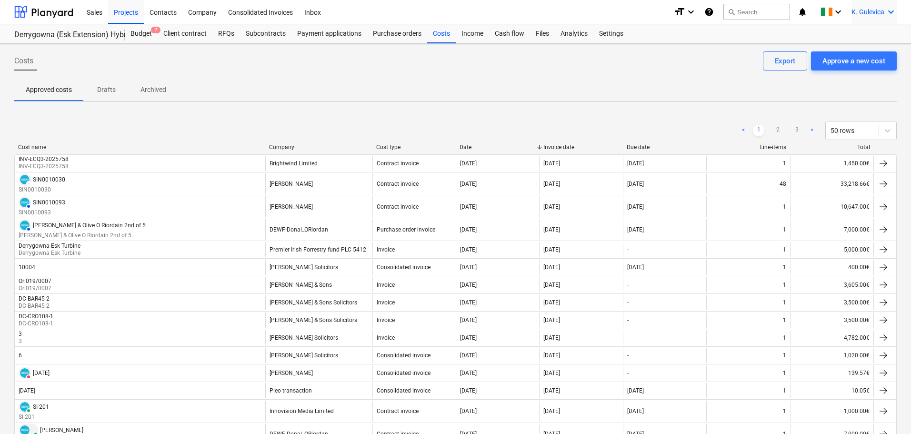
click at [858, 14] on span "K. Gulevica" at bounding box center [868, 12] width 33 height 8
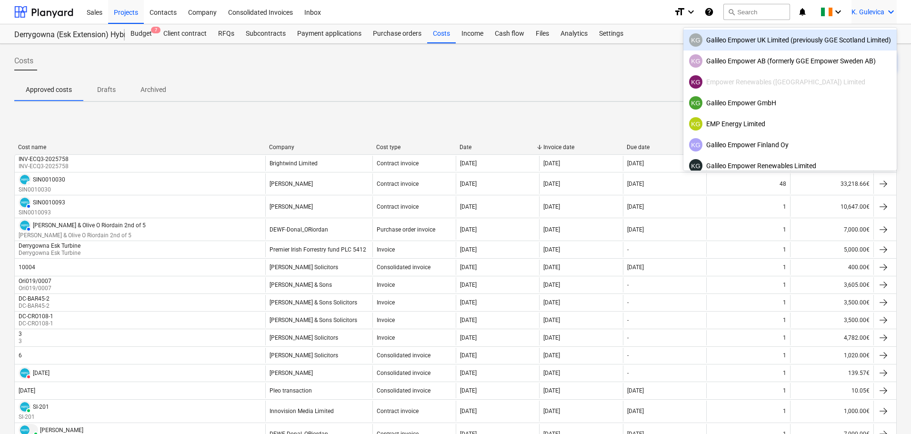
click at [782, 40] on div "KG Galileo Empower UK Limited (previously GGE Scotland Limited)" at bounding box center [790, 39] width 202 height 13
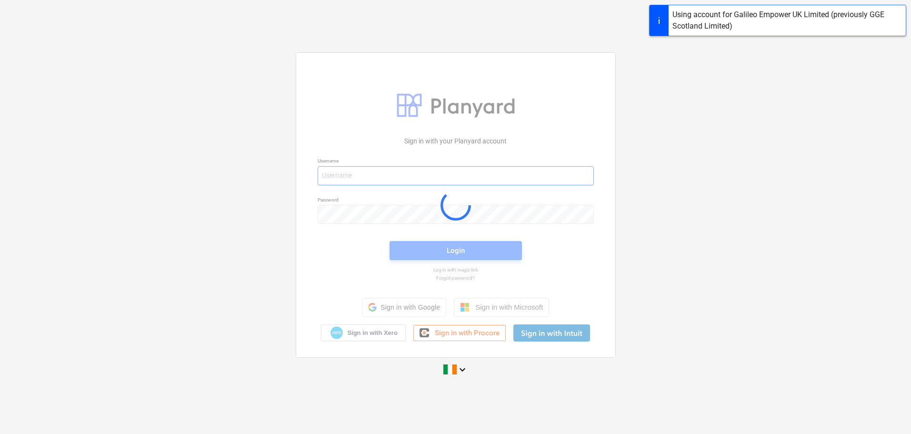
type input "[EMAIL_ADDRESS][DOMAIN_NAME]"
